Goal: Information Seeking & Learning: Check status

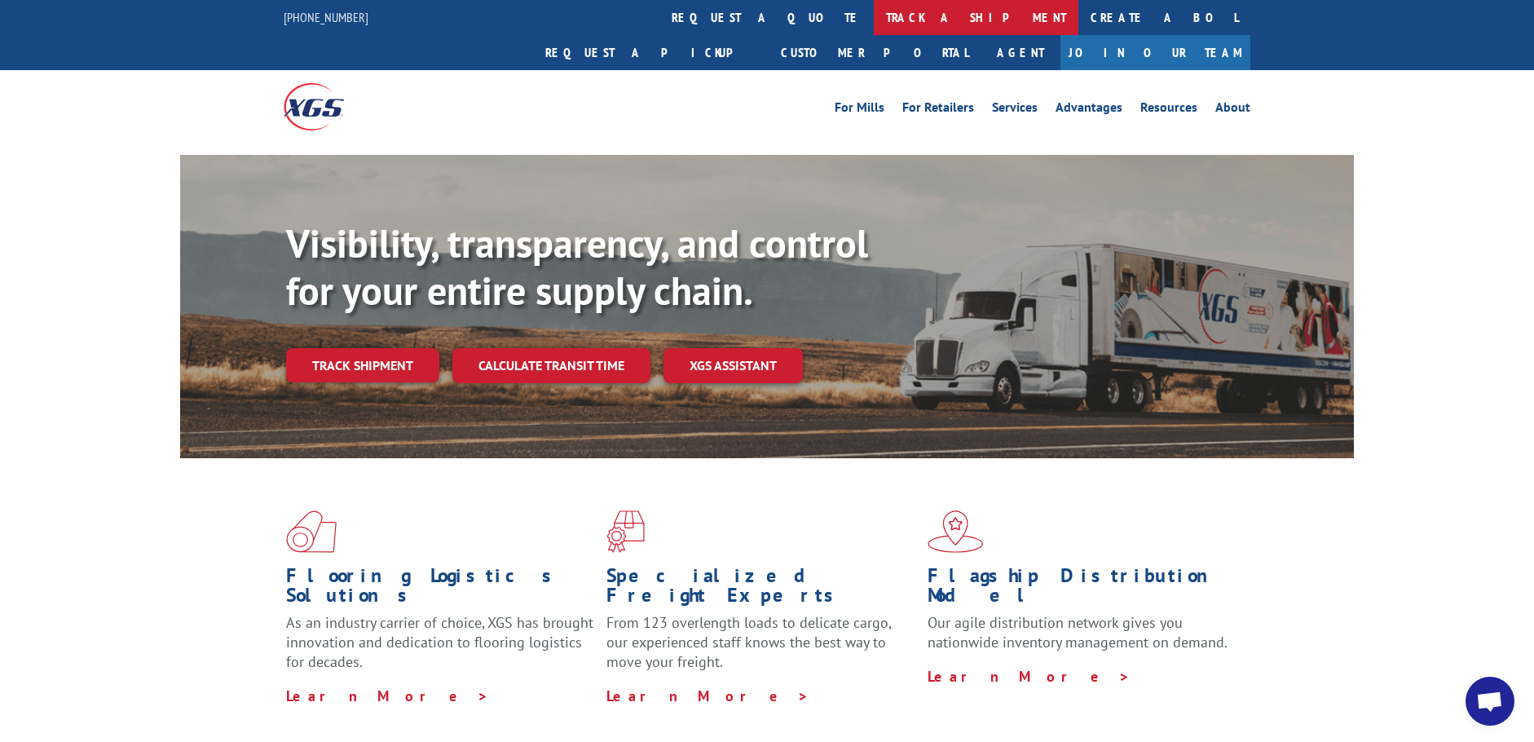
click at [874, 14] on link "track a shipment" at bounding box center [976, 17] width 205 height 35
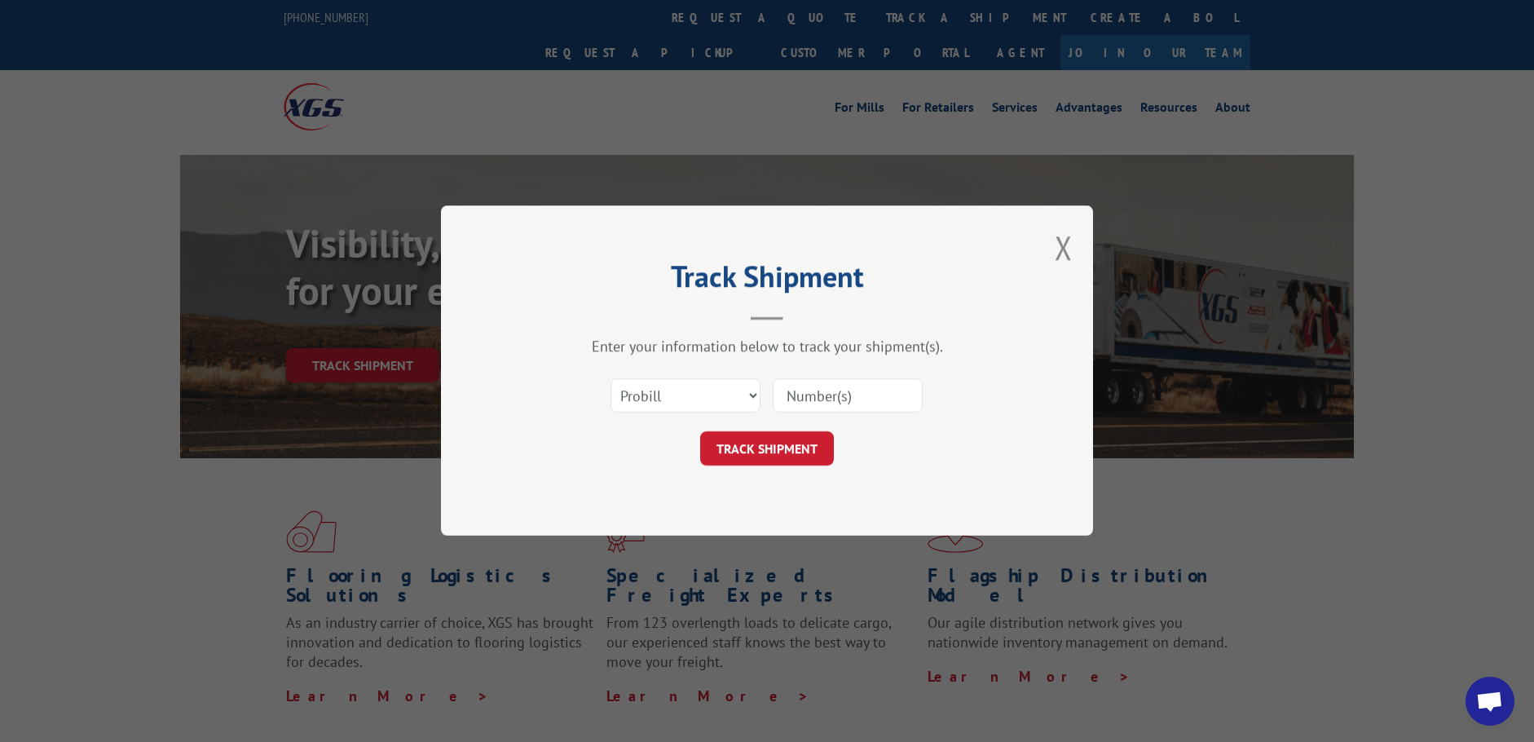
click at [833, 392] on input at bounding box center [848, 396] width 150 height 34
paste input "17467040"
type input "17467040"
click at [791, 444] on button "TRACK SHIPMENT" at bounding box center [767, 449] width 134 height 34
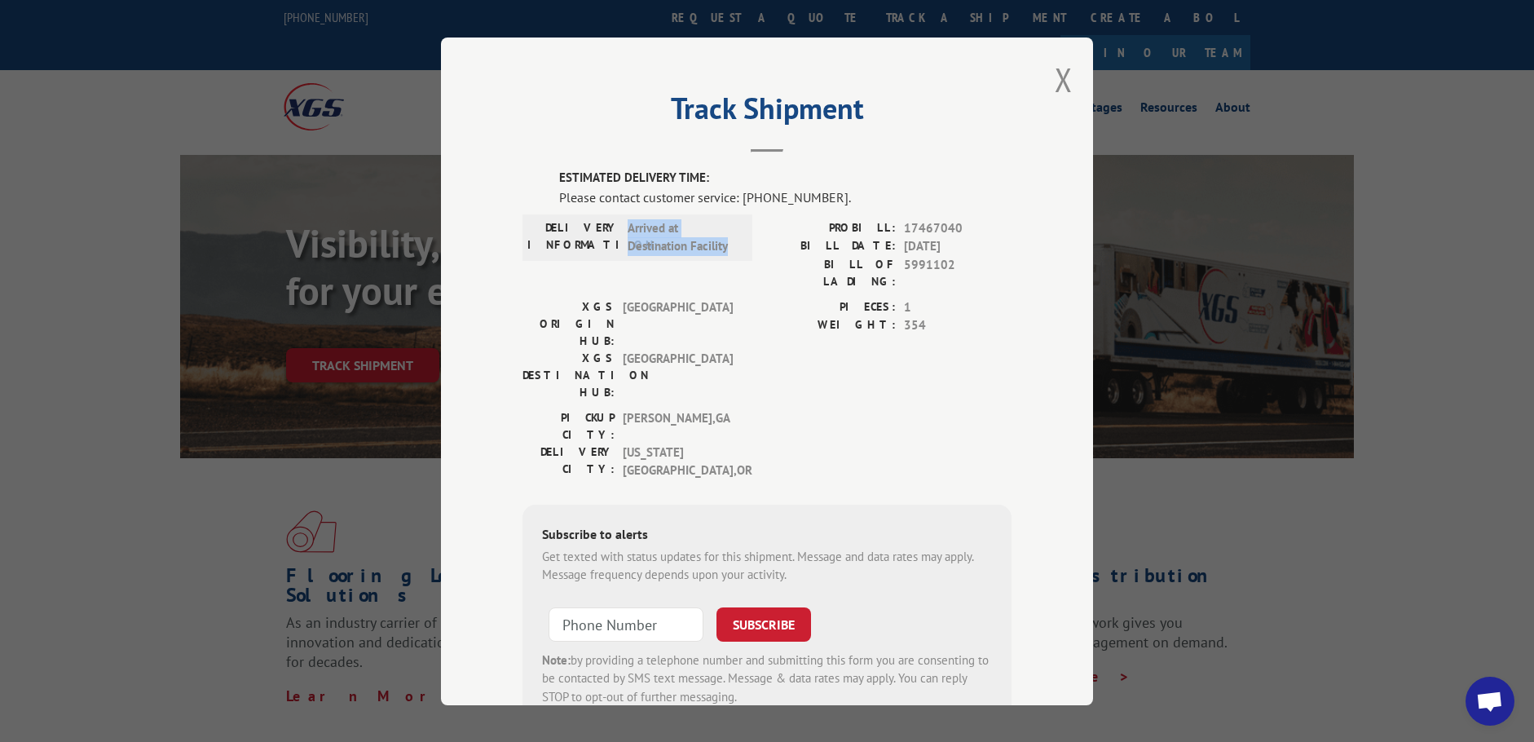
drag, startPoint x: 624, startPoint y: 227, endPoint x: 697, endPoint y: 252, distance: 77.3
click at [732, 248] on span "Arrived at Destination Facility" at bounding box center [683, 236] width 110 height 37
copy span "Arrived at Destination Facility"
click at [1055, 81] on button "Close modal" at bounding box center [1064, 79] width 18 height 43
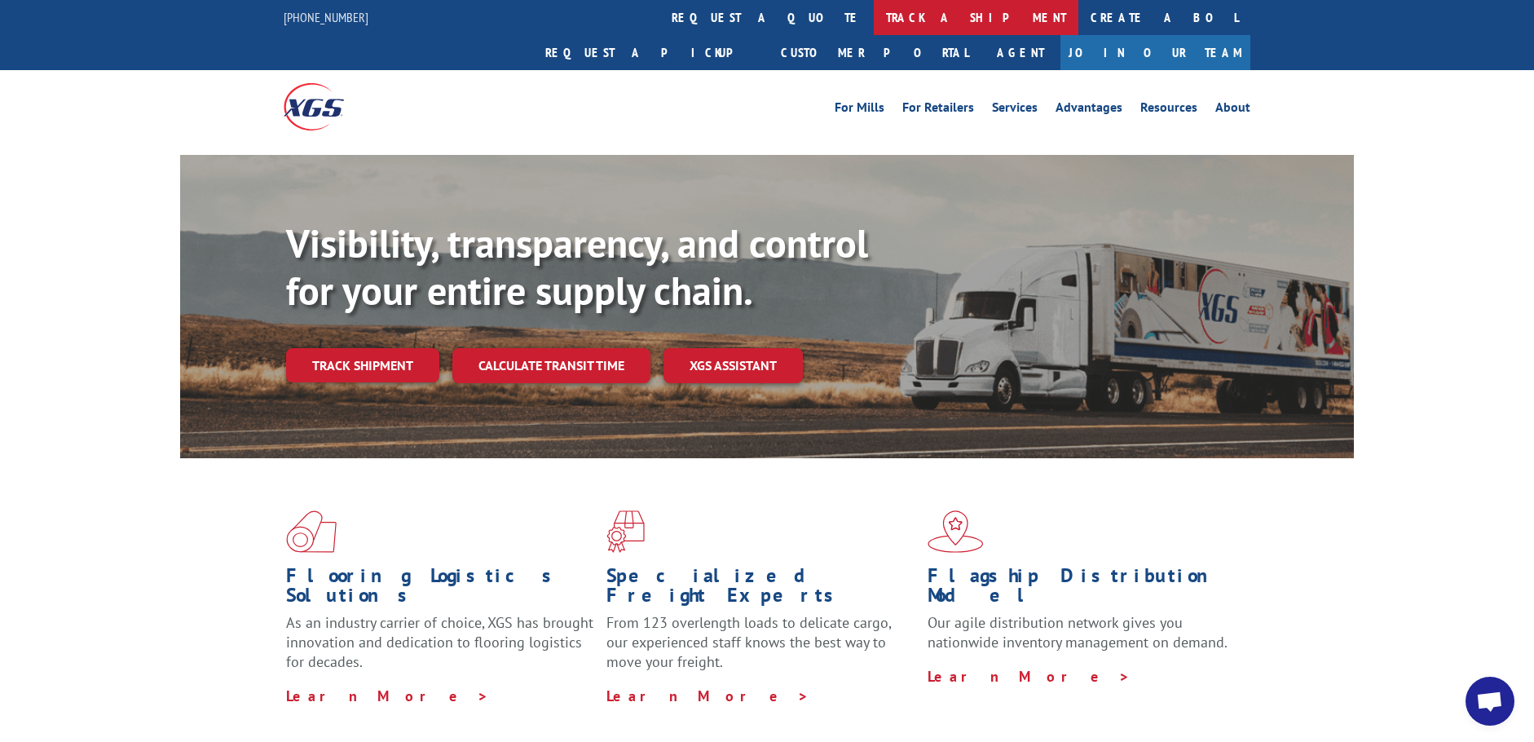
click at [874, 20] on link "track a shipment" at bounding box center [976, 17] width 205 height 35
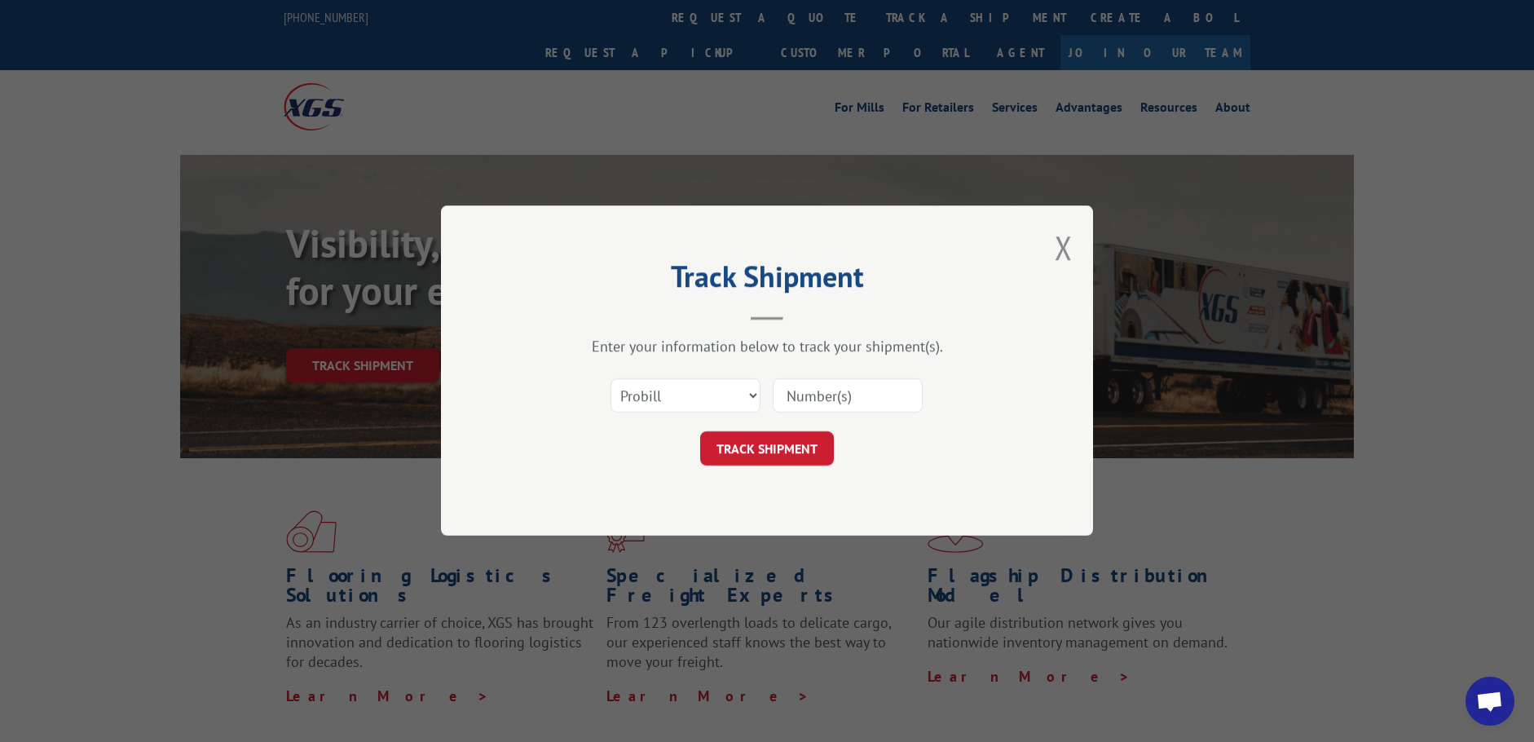
click at [809, 390] on input at bounding box center [848, 396] width 150 height 34
paste input "17520636"
type input "17520636"
click at [781, 449] on button "TRACK SHIPMENT" at bounding box center [767, 449] width 134 height 34
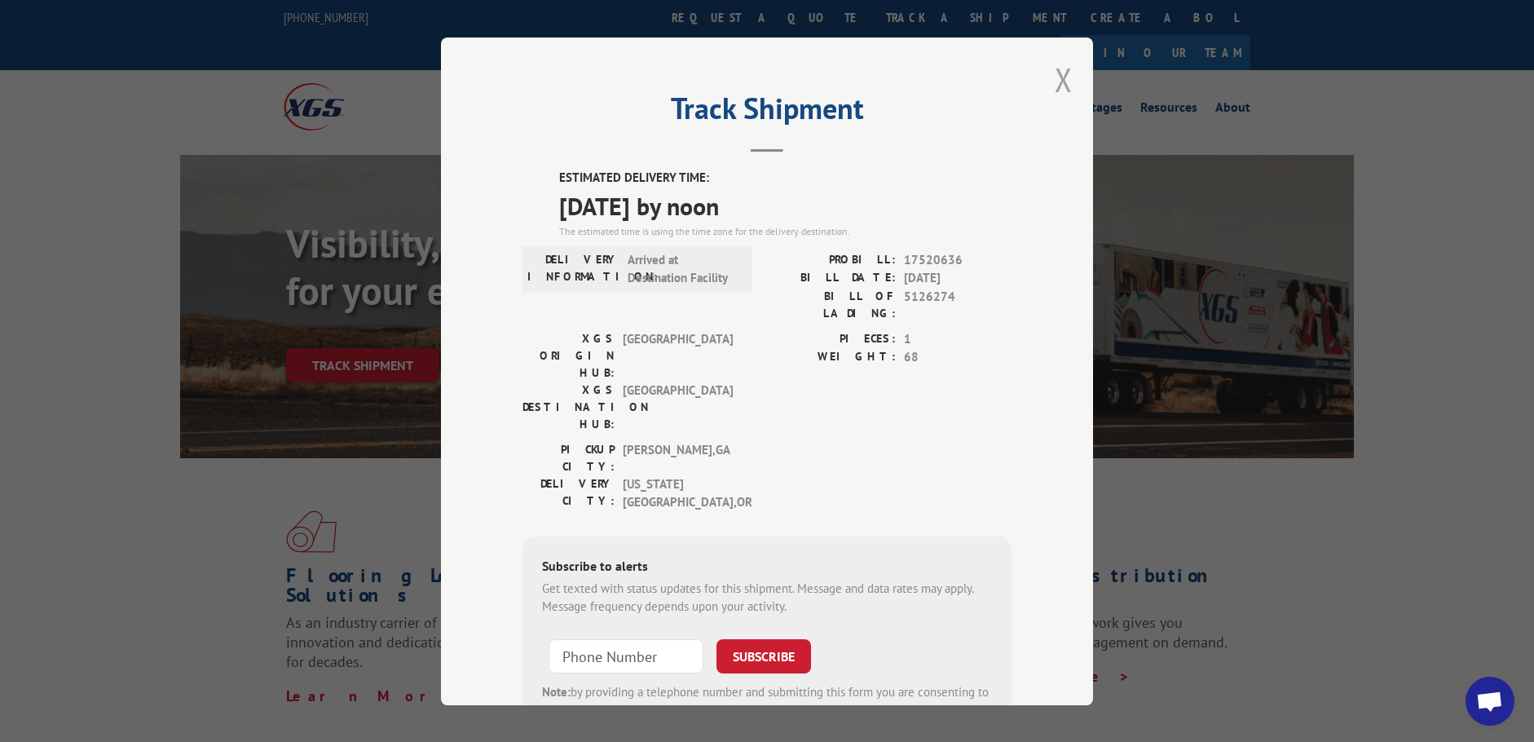
click at [1055, 76] on button "Close modal" at bounding box center [1064, 79] width 18 height 43
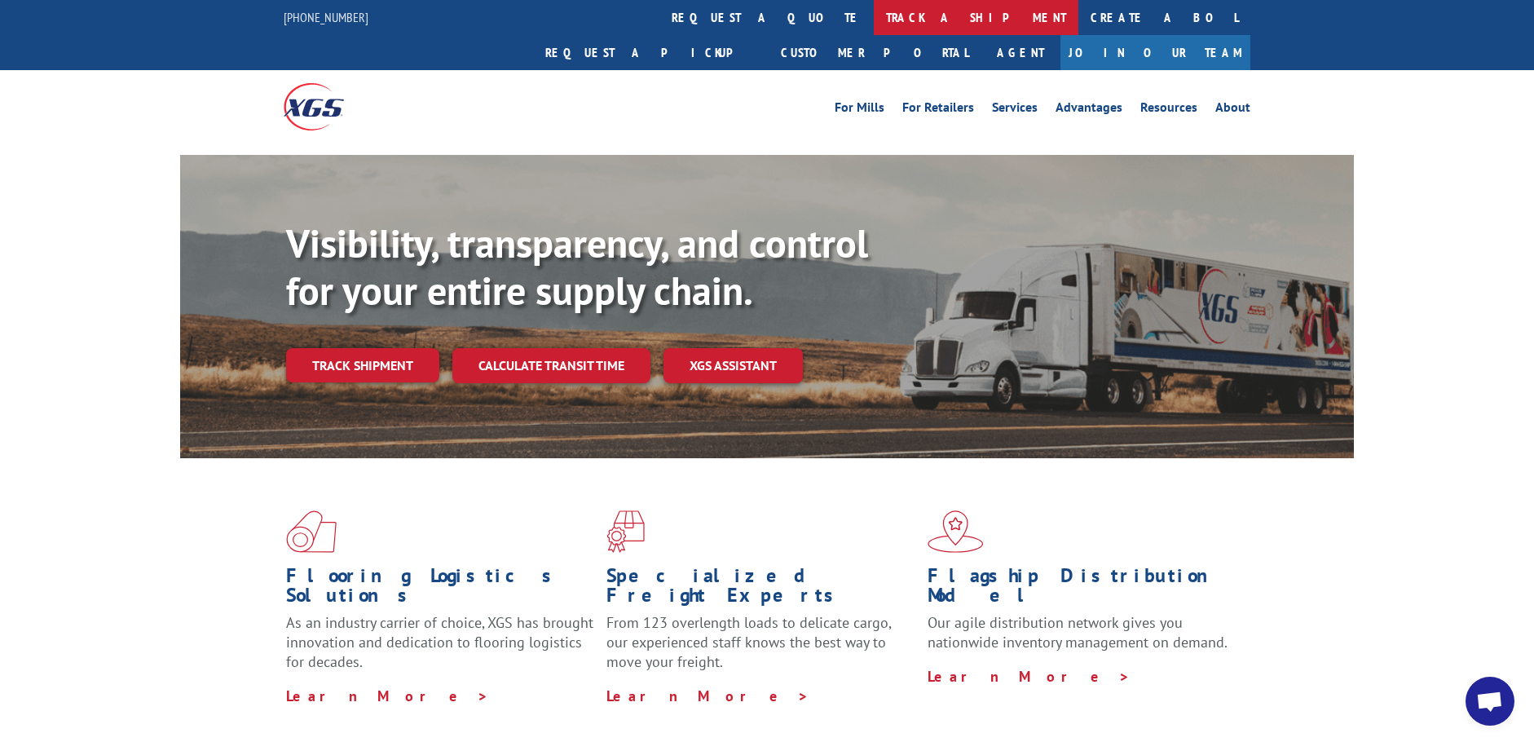
click at [874, 15] on link "track a shipment" at bounding box center [976, 17] width 205 height 35
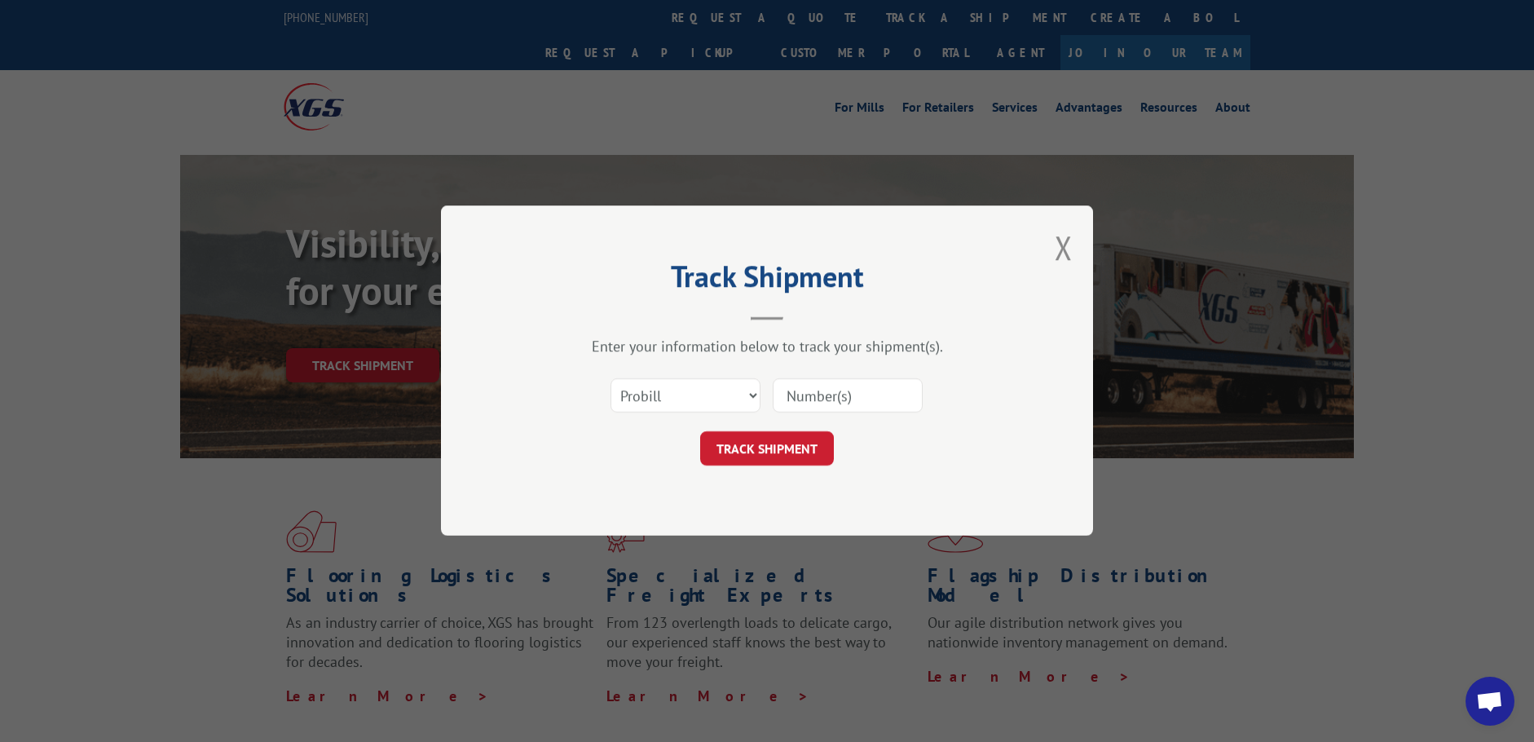
click at [806, 400] on input at bounding box center [848, 396] width 150 height 34
paste input "17520636"
type input "17520636"
click at [759, 452] on button "TRACK SHIPMENT" at bounding box center [767, 449] width 134 height 34
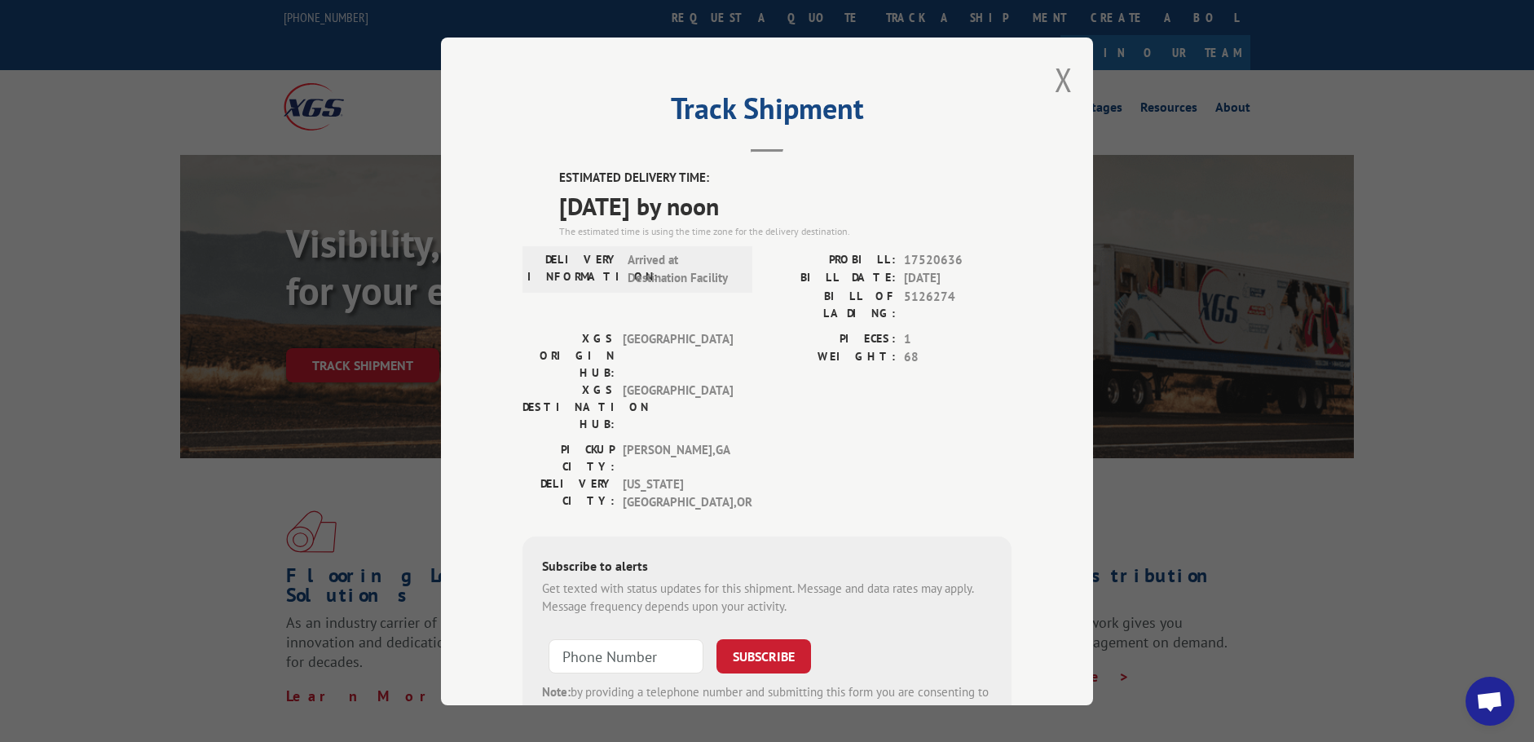
drag, startPoint x: 552, startPoint y: 176, endPoint x: 777, endPoint y: 208, distance: 227.2
click at [777, 208] on div "ESTIMATED DELIVERY TIME: [DATE] by noon The estimated time is using the time zo…" at bounding box center [766, 463] width 489 height 588
copy div "ESTIMATED DELIVERY TIME: [DATE] by noon"
click at [1055, 82] on button "Close modal" at bounding box center [1064, 79] width 18 height 43
